Goal: Information Seeking & Learning: Find specific fact

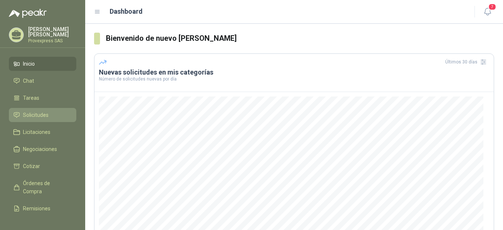
click at [46, 111] on span "Solicitudes" at bounding box center [36, 115] width 26 height 8
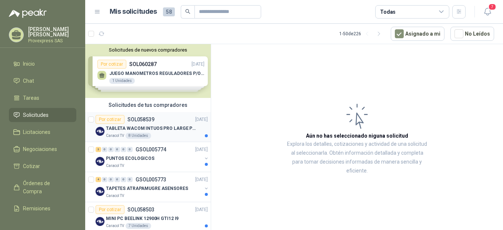
click at [110, 118] on div "Por cotizar" at bounding box center [110, 119] width 29 height 9
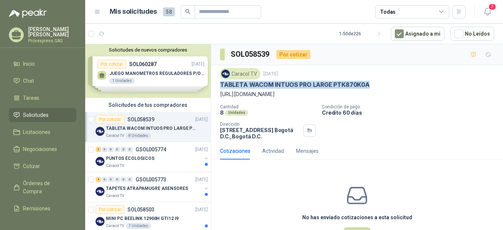
drag, startPoint x: 374, startPoint y: 82, endPoint x: 220, endPoint y: 88, distance: 154.1
click at [220, 88] on div "TABLETA WACOM INTUOS PRO LARGE PTK870K0A" at bounding box center [357, 85] width 274 height 8
drag, startPoint x: 220, startPoint y: 88, endPoint x: 249, endPoint y: 82, distance: 30.1
copy p "TABLETA WACOM INTUOS PRO LARGE PTK870K0A"
click at [371, 84] on div "TABLETA WACOM INTUOS PRO LARGE PTK870K0A" at bounding box center [357, 85] width 274 height 8
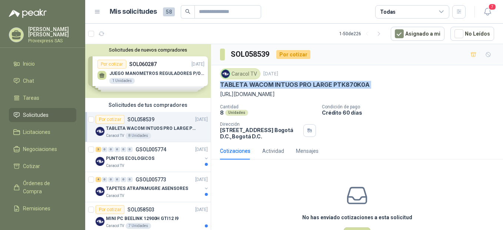
drag, startPoint x: 371, startPoint y: 84, endPoint x: 219, endPoint y: 87, distance: 152.2
click at [219, 87] on div "Caracol TV [DATE] TABLETA WACOM INTUOS PRO LARGE PTK870K0A [URL][DOMAIN_NAME] C…" at bounding box center [357, 103] width 292 height 77
drag, startPoint x: 219, startPoint y: 87, endPoint x: 234, endPoint y: 82, distance: 15.5
click at [99, 181] on div "4" at bounding box center [99, 179] width 6 height 5
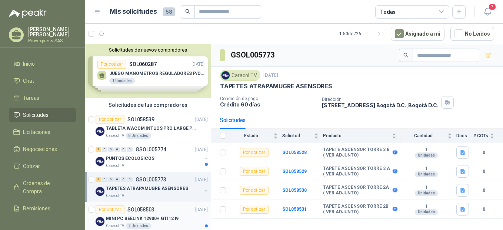
click at [108, 211] on div "Por cotizar" at bounding box center [110, 209] width 29 height 9
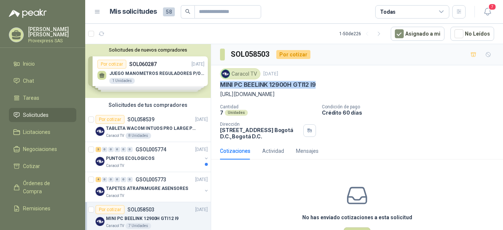
drag, startPoint x: 324, startPoint y: 83, endPoint x: 216, endPoint y: 86, distance: 108.1
click at [216, 86] on div "Caracol TV [DATE] MINI PC BEELINK 12900H GTI12 I9 [URL][DOMAIN_NAME] Cantidad 7…" at bounding box center [357, 103] width 292 height 77
drag, startPoint x: 216, startPoint y: 86, endPoint x: 239, endPoint y: 83, distance: 23.5
copy p "MINI PC BEELINK 12900H GTI12 I9"
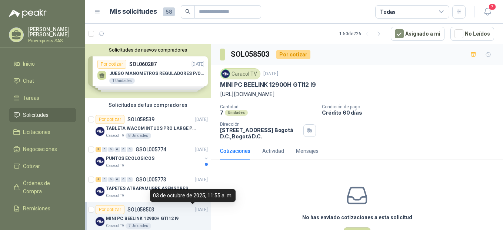
click at [208, 190] on div "03 de octubre de 2025, 11:55 a. m." at bounding box center [193, 195] width 86 height 13
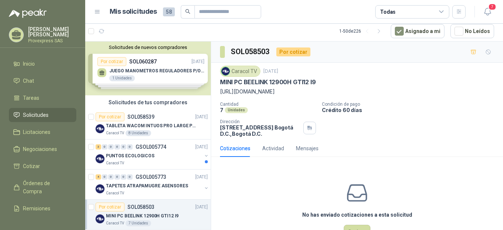
scroll to position [165, 0]
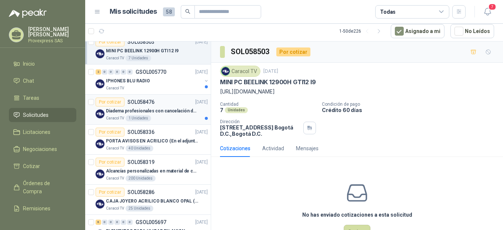
click at [111, 102] on div "Por cotizar" at bounding box center [110, 101] width 29 height 9
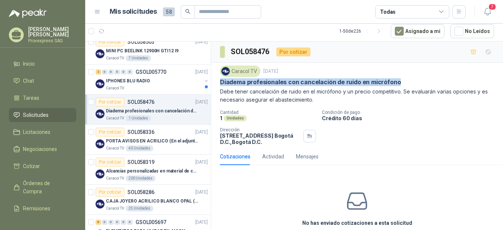
drag, startPoint x: 399, startPoint y: 81, endPoint x: 214, endPoint y: 84, distance: 185.8
click at [214, 84] on div "Caracol TV [DATE] Diadema profesionales con cancelación de ruido en micrófono D…" at bounding box center [357, 105] width 292 height 85
click at [111, 131] on div "Por cotizar" at bounding box center [110, 131] width 29 height 9
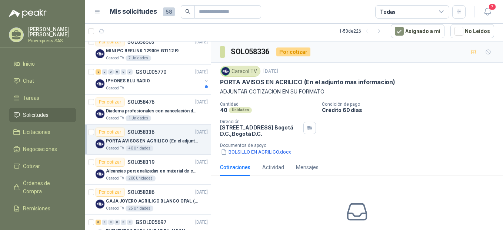
scroll to position [329, 0]
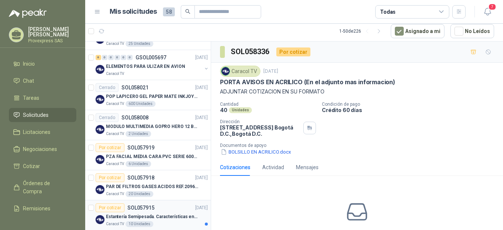
click at [111, 207] on div "Por cotizar" at bounding box center [110, 207] width 29 height 9
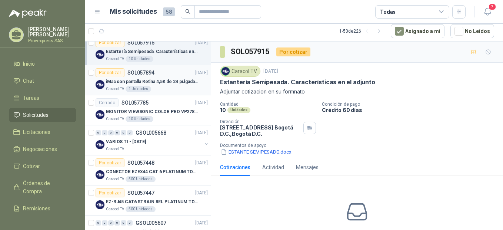
click at [113, 72] on div "Por cotizar" at bounding box center [110, 72] width 29 height 9
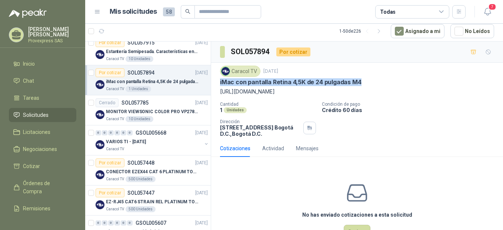
drag, startPoint x: 361, startPoint y: 79, endPoint x: 213, endPoint y: 82, distance: 148.1
click at [213, 82] on div "Caracol TV [DATE] iMac con pantalla Retina 4,5K de 24 pulgadas M4 [URL][DOMAIN_…" at bounding box center [357, 101] width 292 height 77
drag, startPoint x: 213, startPoint y: 82, endPoint x: 225, endPoint y: 82, distance: 12.2
copy p "iMac con pantalla Retina 4,5K de 24 pulgadas M4"
